Goal: Task Accomplishment & Management: Manage account settings

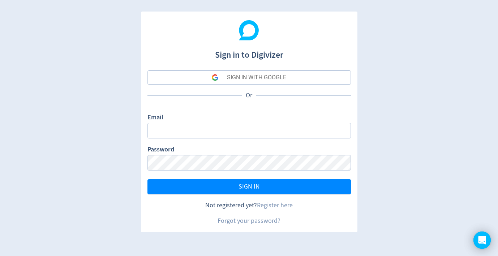
click at [235, 75] on div "SIGN IN WITH GOOGLE" at bounding box center [256, 77] width 59 height 14
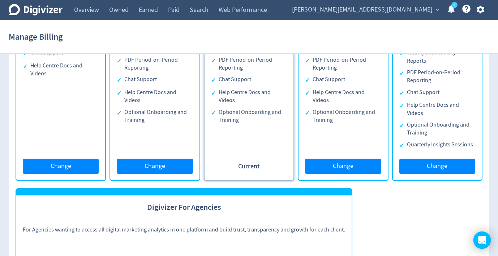
scroll to position [612, 0]
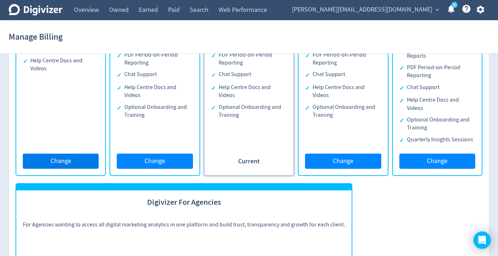
click at [66, 159] on span "Change" at bounding box center [61, 161] width 21 height 6
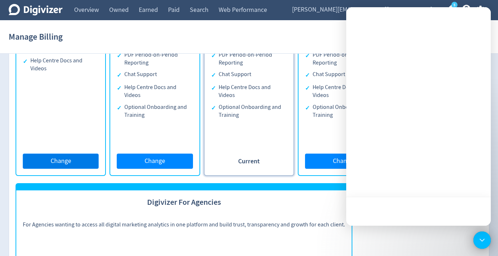
scroll to position [0, 0]
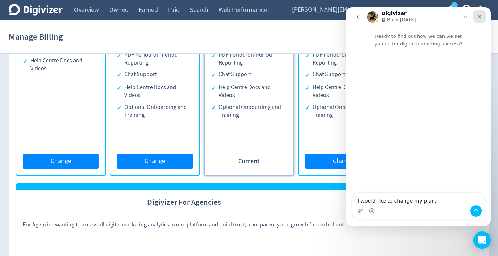
click at [481, 17] on icon "Close" at bounding box center [479, 17] width 6 height 6
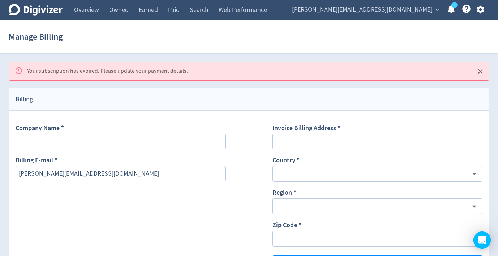
click at [451, 8] on link "5" at bounding box center [454, 5] width 6 height 6
click at [482, 9] on icon "button" at bounding box center [480, 10] width 8 height 8
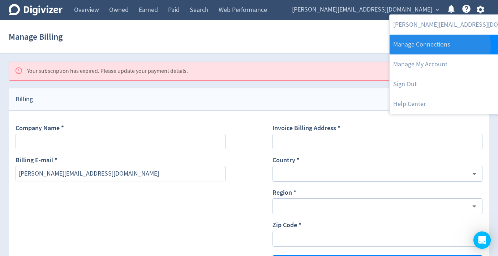
click at [437, 47] on link "Manage Connections" at bounding box center [462, 45] width 147 height 20
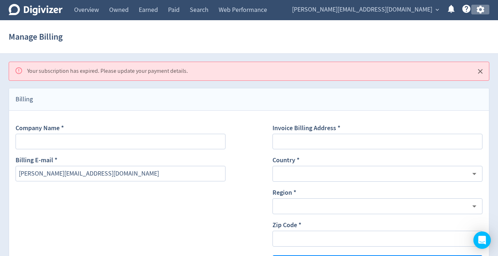
click at [478, 11] on icon "button" at bounding box center [480, 10] width 8 height 8
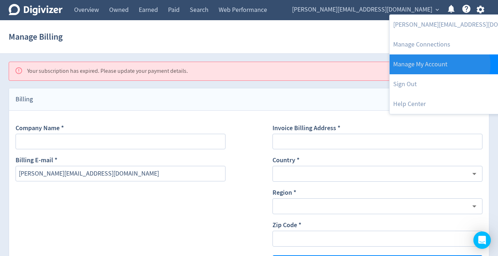
click at [435, 65] on link "Manage My Account" at bounding box center [462, 65] width 147 height 20
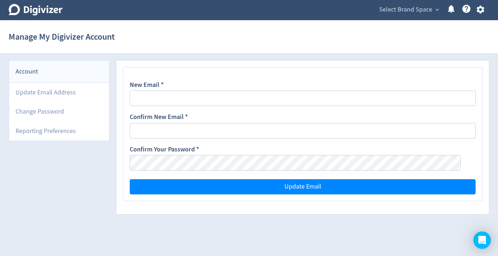
click at [409, 10] on span "Select Brand Space" at bounding box center [405, 10] width 53 height 12
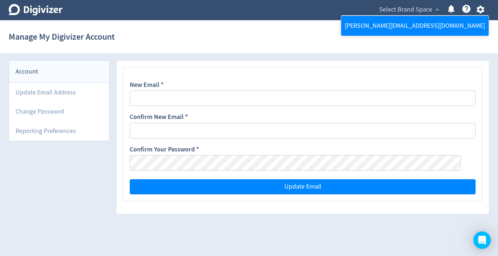
click at [403, 23] on link "sara.alexandrakaplan@gmail.com" at bounding box center [414, 26] width 147 height 20
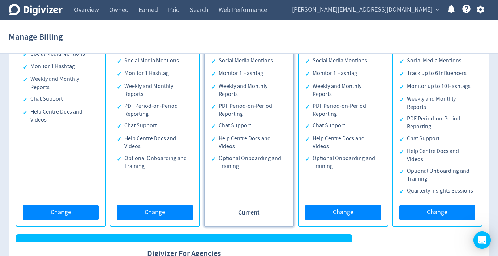
scroll to position [568, 0]
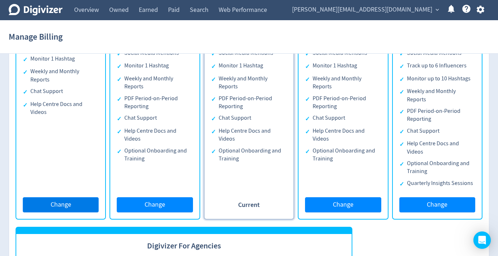
click at [60, 203] on span "Change" at bounding box center [61, 205] width 21 height 6
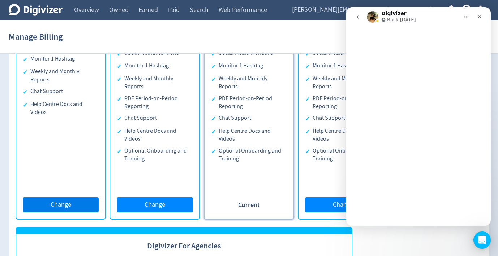
scroll to position [0, 0]
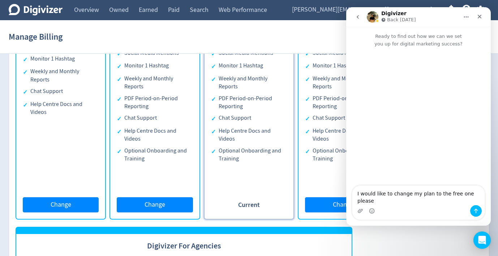
type textarea "I would like to change my plan to the free one please!"
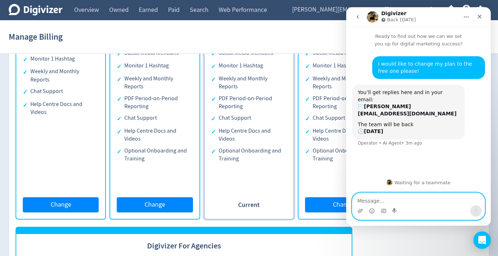
click at [413, 203] on textarea "Message…" at bounding box center [418, 199] width 132 height 12
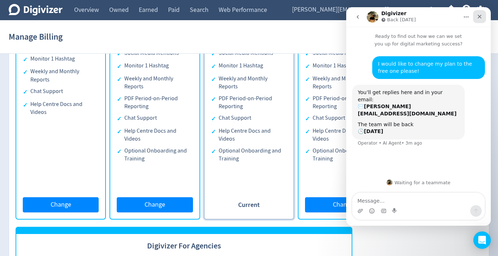
click at [483, 17] on div "Close" at bounding box center [479, 16] width 13 height 13
